Goal: Information Seeking & Learning: Learn about a topic

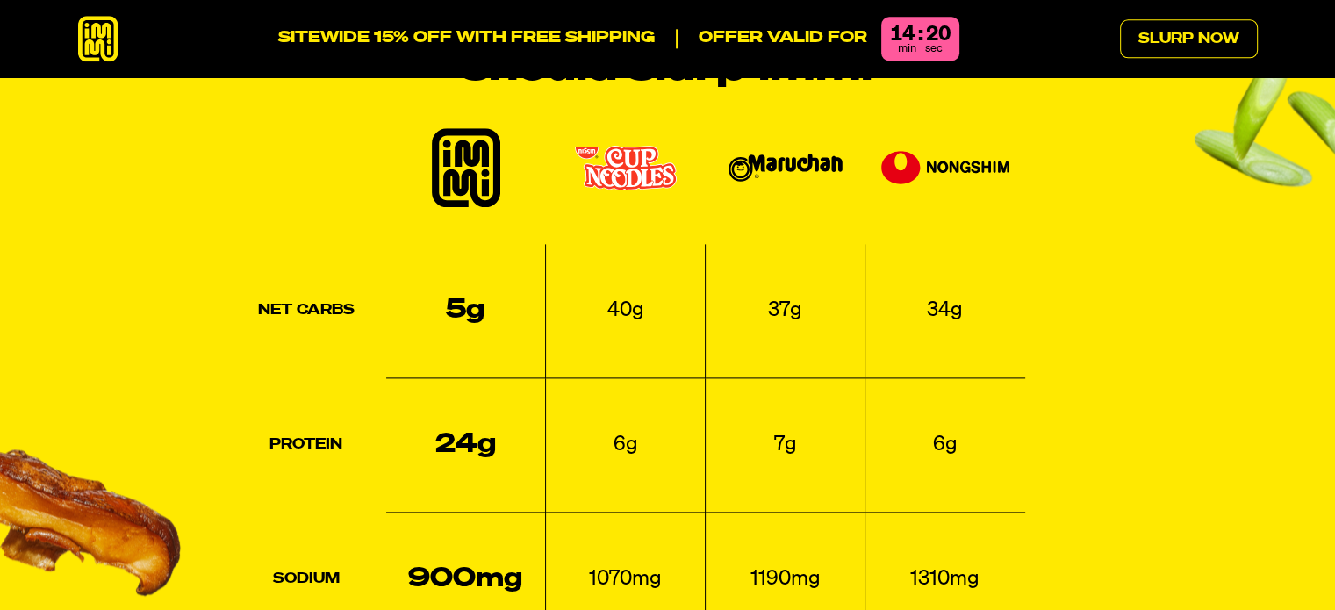
scroll to position [2217, 0]
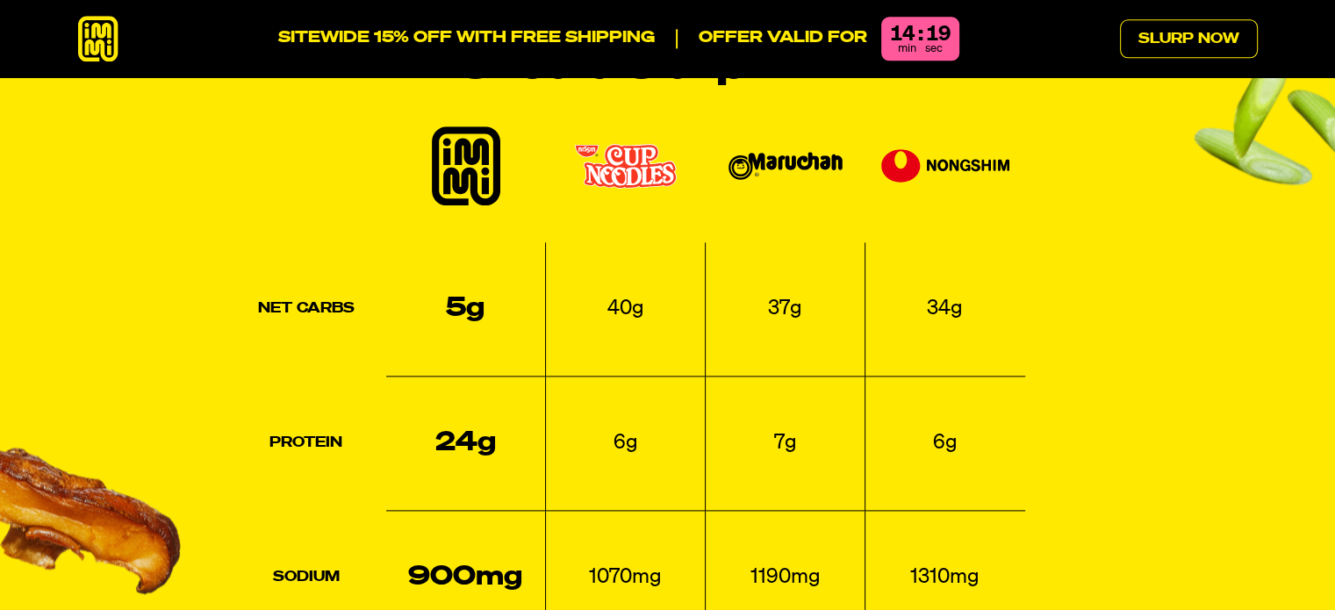
click at [618, 183] on th at bounding box center [626, 178] width 160 height 125
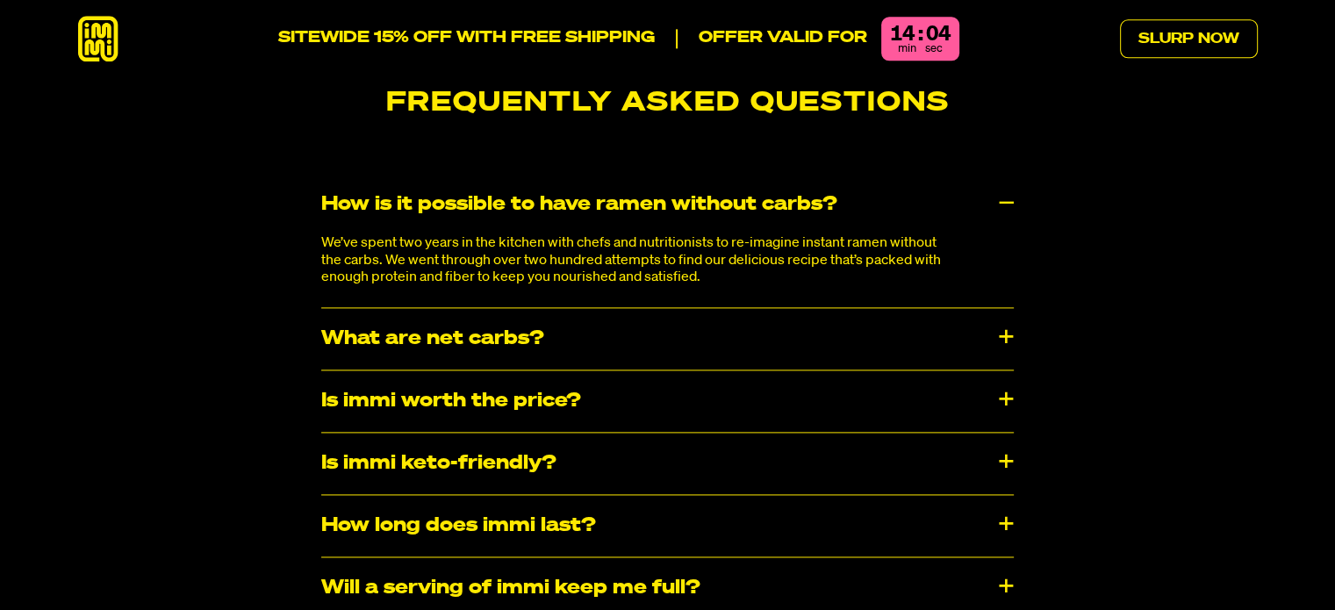
scroll to position [8971, 0]
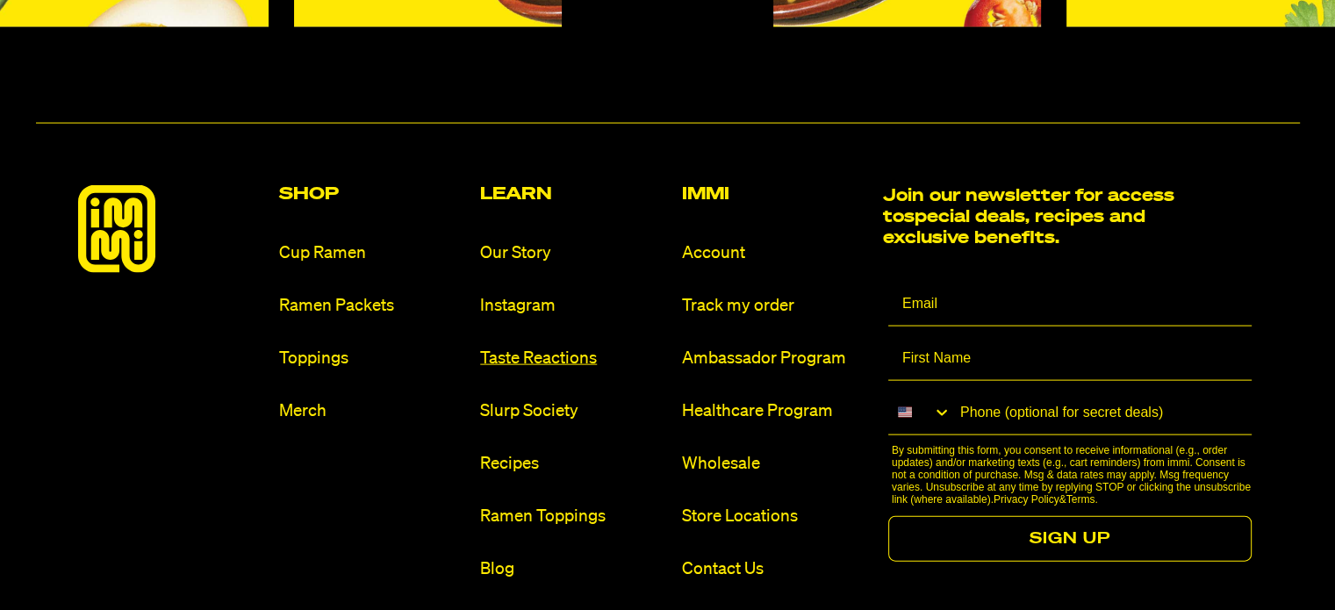
click at [649, 347] on link "Taste Reactions" at bounding box center [573, 359] width 187 height 24
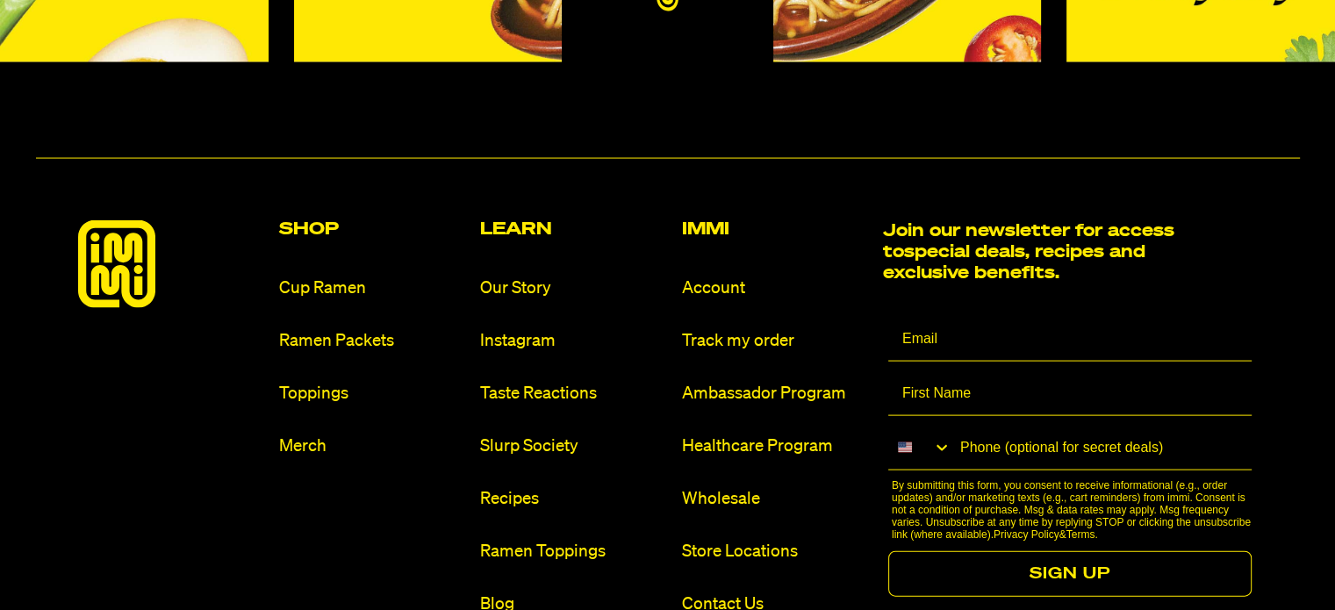
scroll to position [10312, 0]
click at [329, 276] on link "Cup Ramen" at bounding box center [372, 288] width 187 height 24
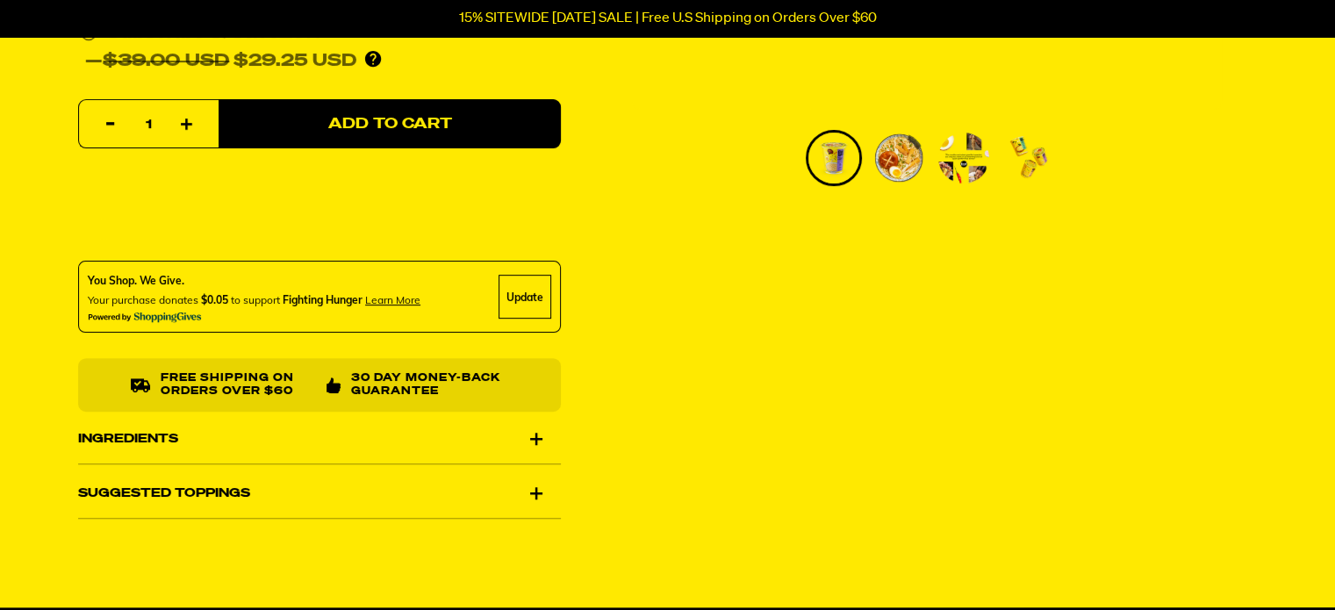
scroll to position [602, 0]
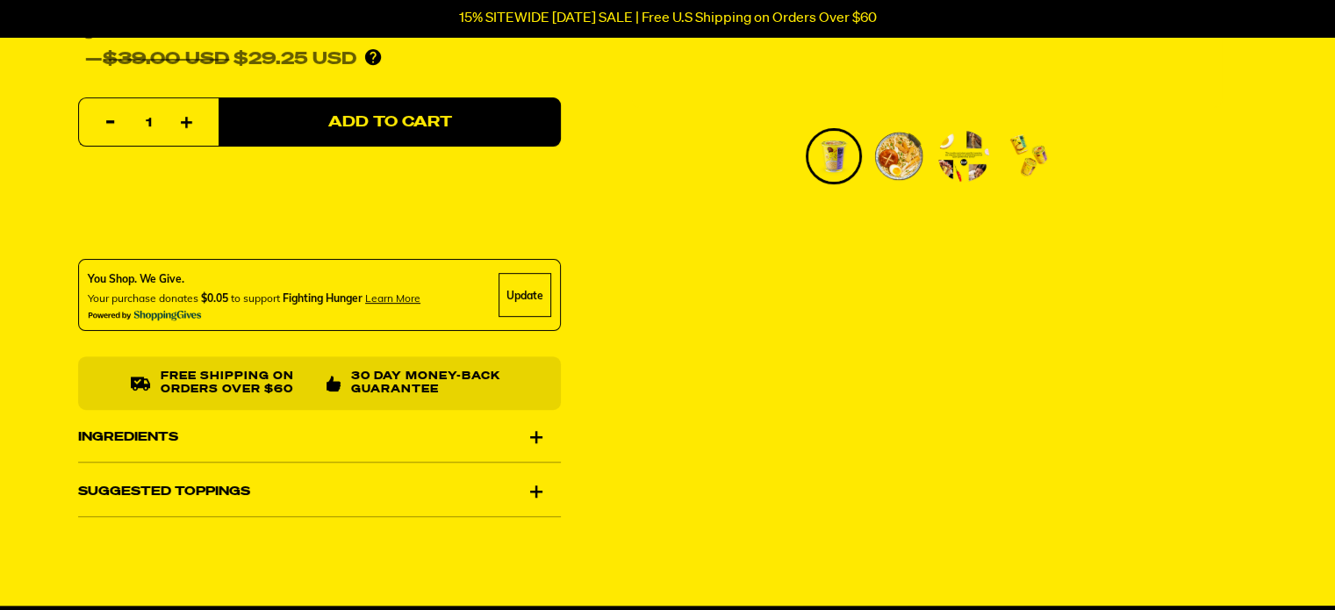
click at [534, 432] on div "Ingredients" at bounding box center [319, 436] width 483 height 49
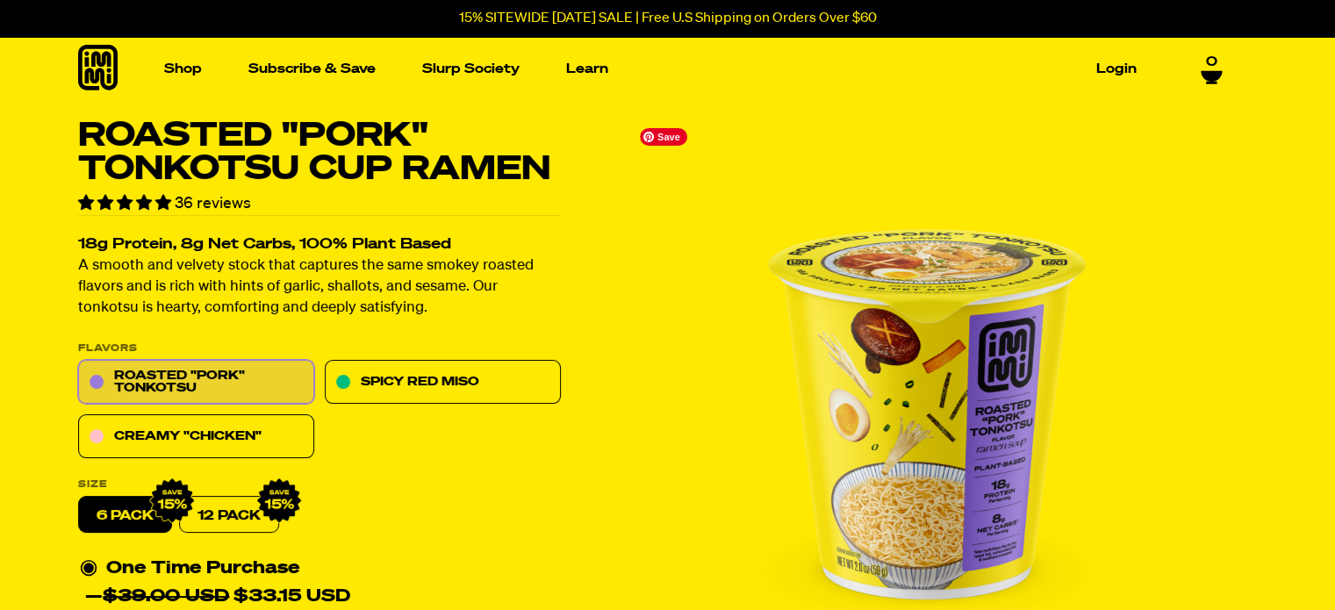
scroll to position [0, 0]
click at [919, 397] on img "1 of 4" at bounding box center [927, 414] width 590 height 590
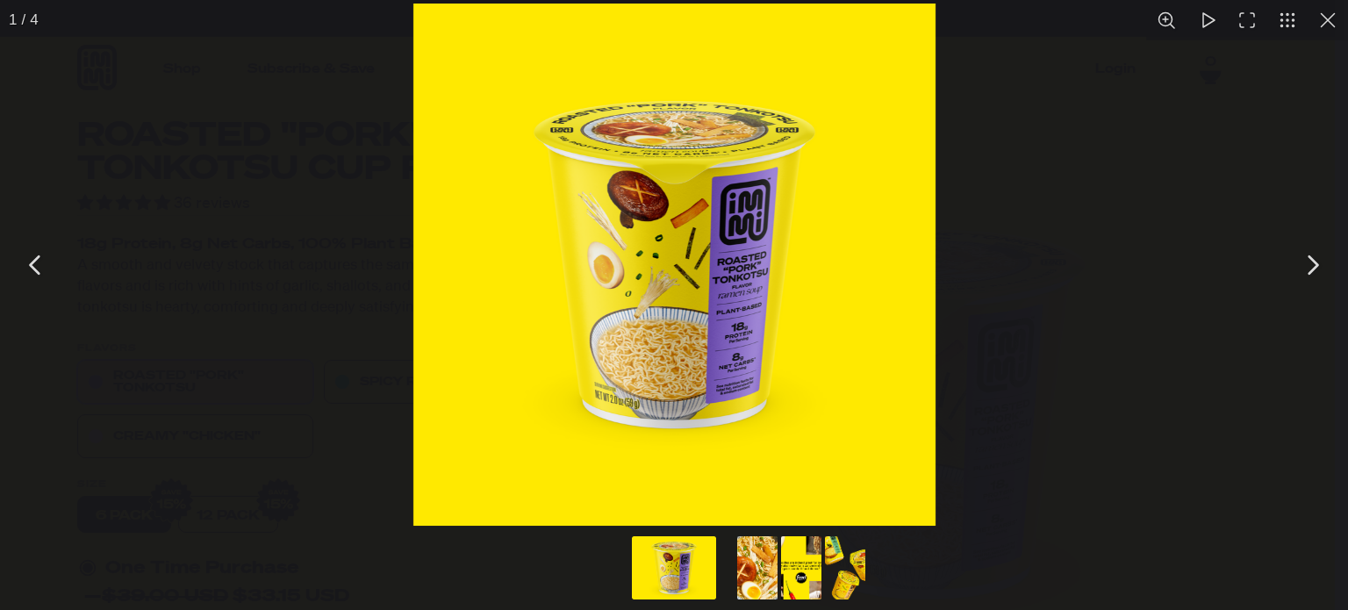
click at [1307, 271] on button "You can close this modal content with the ESC key" at bounding box center [1312, 265] width 44 height 44
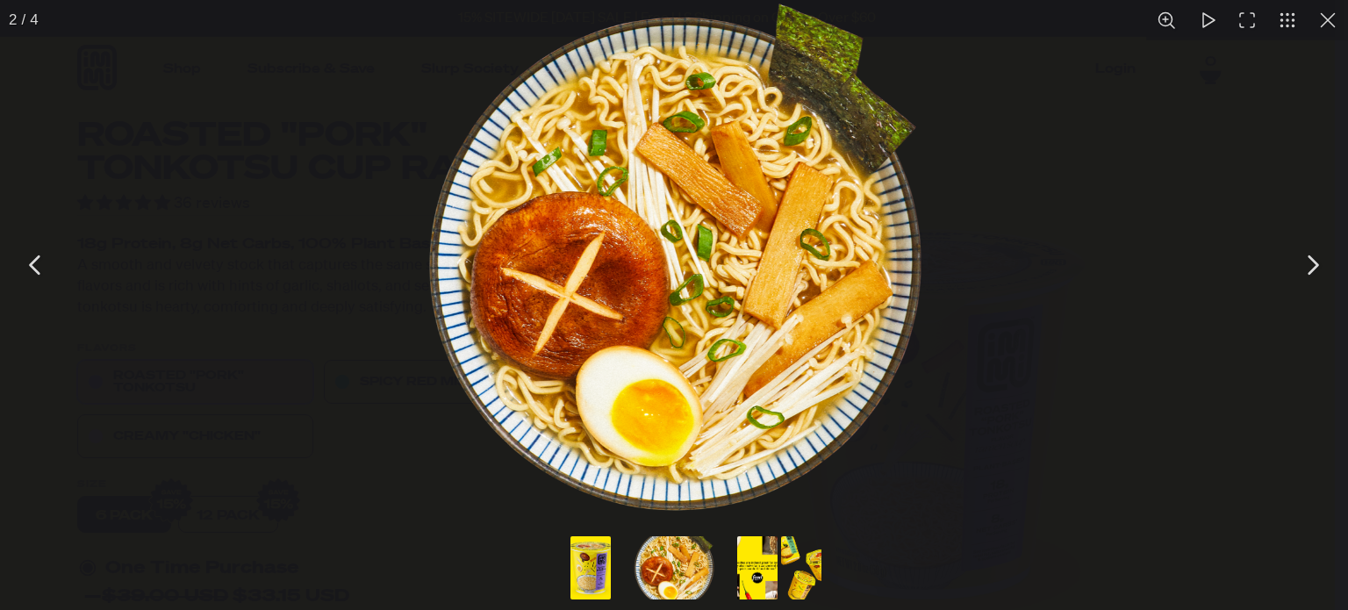
click at [1307, 271] on button "You can close this modal content with the ESC key" at bounding box center [1312, 265] width 44 height 44
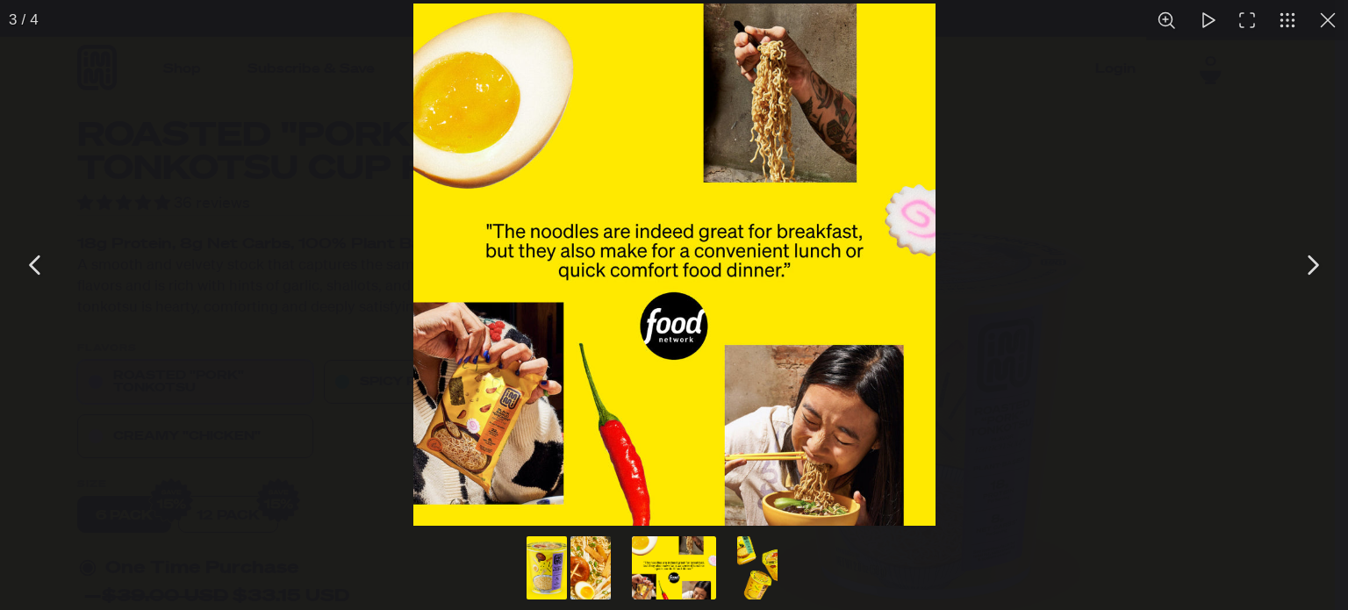
click at [1307, 271] on button "You can close this modal content with the ESC key" at bounding box center [1312, 265] width 44 height 44
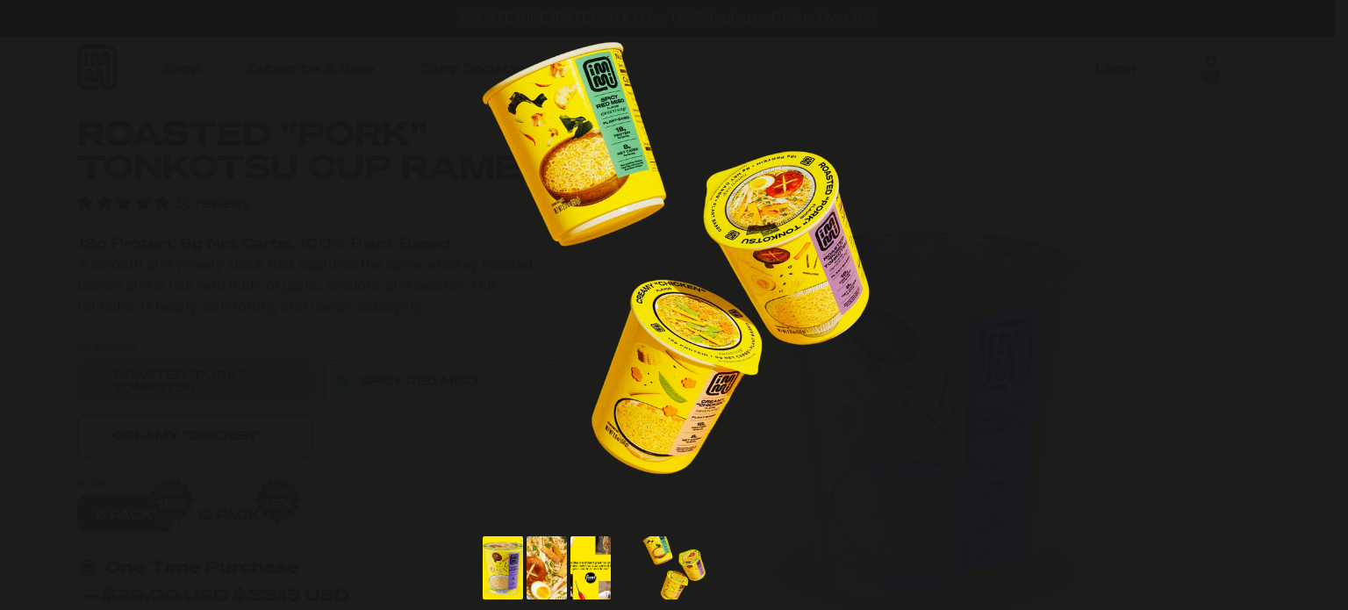
click at [1307, 271] on button "You can close this modal content with the ESC key" at bounding box center [1312, 265] width 44 height 44
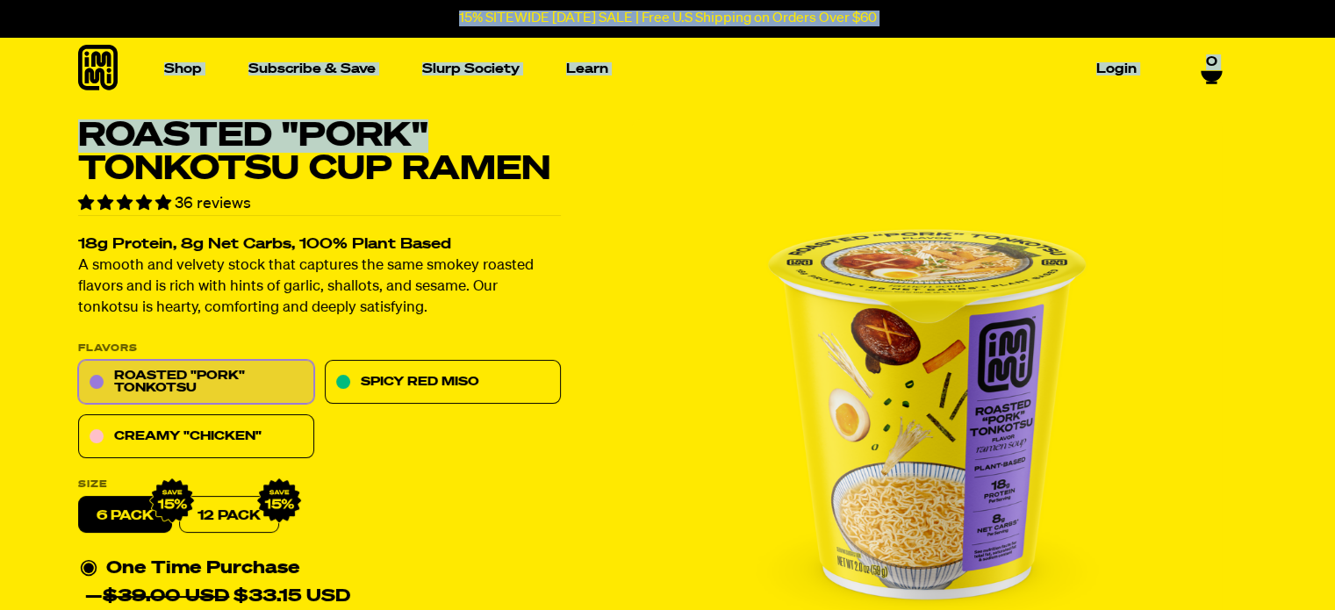
drag, startPoint x: 554, startPoint y: 141, endPoint x: 130, endPoint y: -92, distance: 483.8
